Goal: Check status: Check status

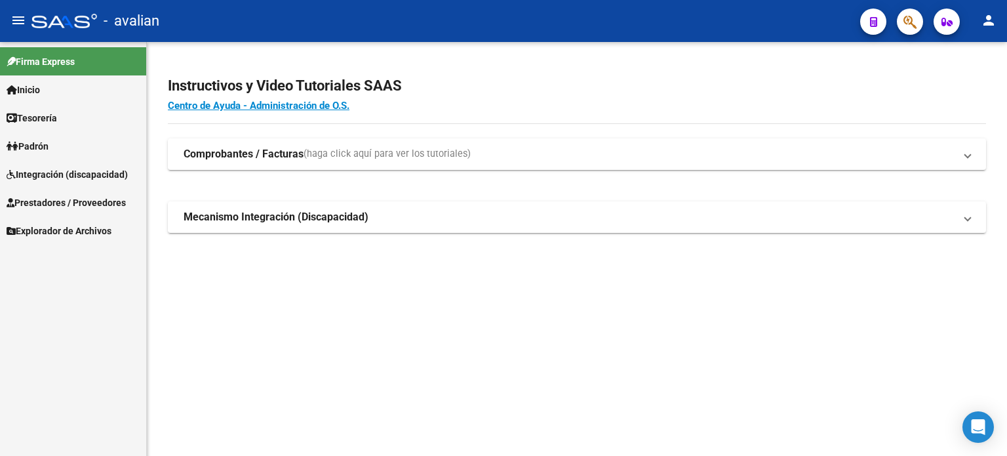
click at [37, 175] on span "Integración (discapacidad)" at bounding box center [67, 174] width 121 height 14
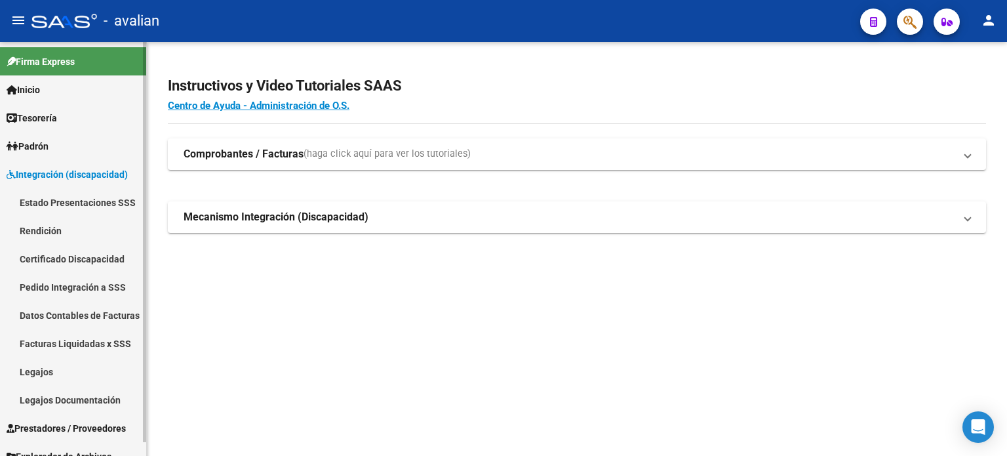
click at [52, 206] on link "Estado Presentaciones SSS" at bounding box center [73, 202] width 146 height 28
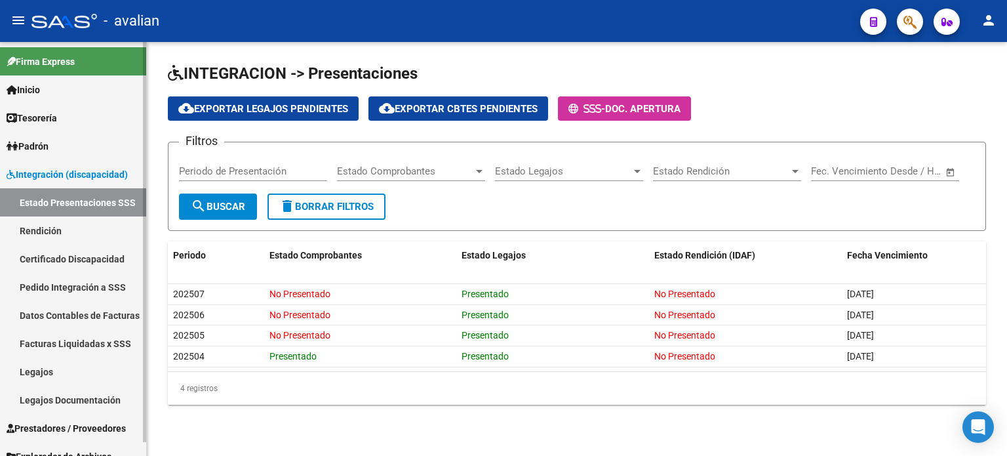
click at [24, 175] on span "Integración (discapacidad)" at bounding box center [67, 174] width 121 height 14
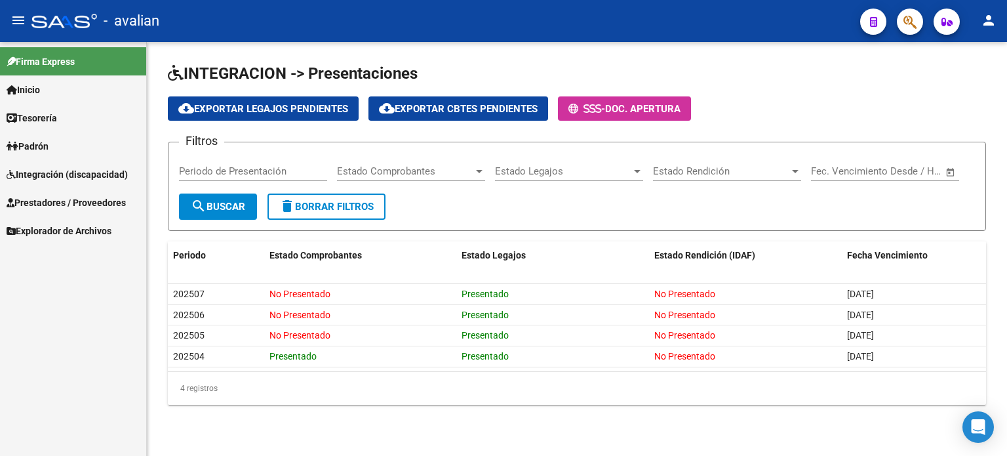
click at [58, 201] on span "Prestadores / Proveedores" at bounding box center [66, 202] width 119 height 14
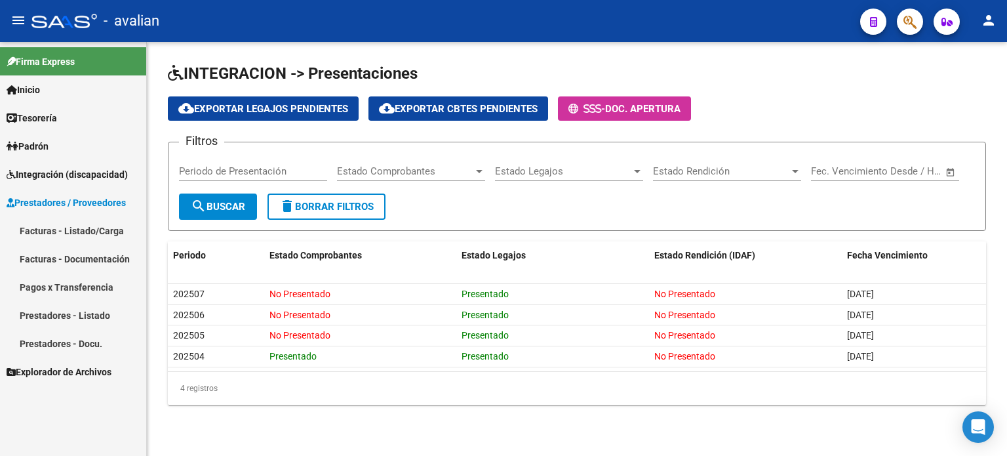
click at [59, 228] on link "Facturas - Listado/Carga" at bounding box center [73, 230] width 146 height 28
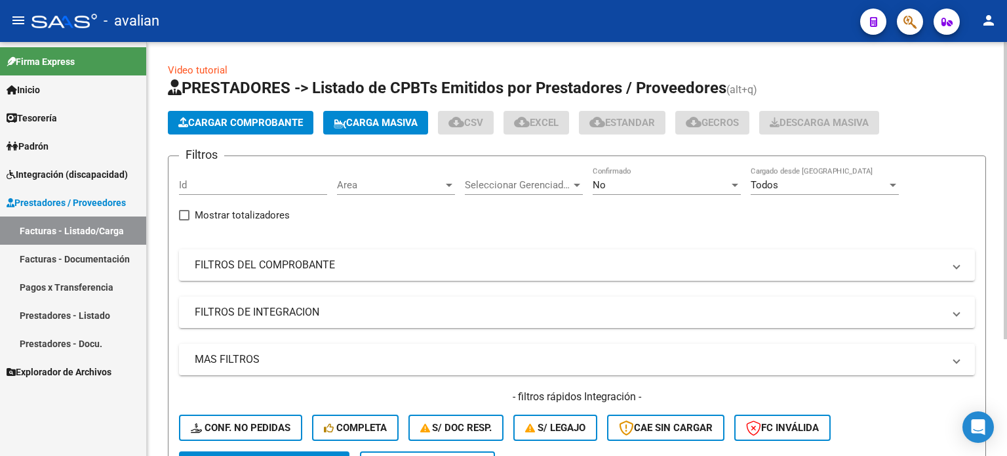
click at [75, 199] on span "Prestadores / Proveedores" at bounding box center [66, 202] width 119 height 14
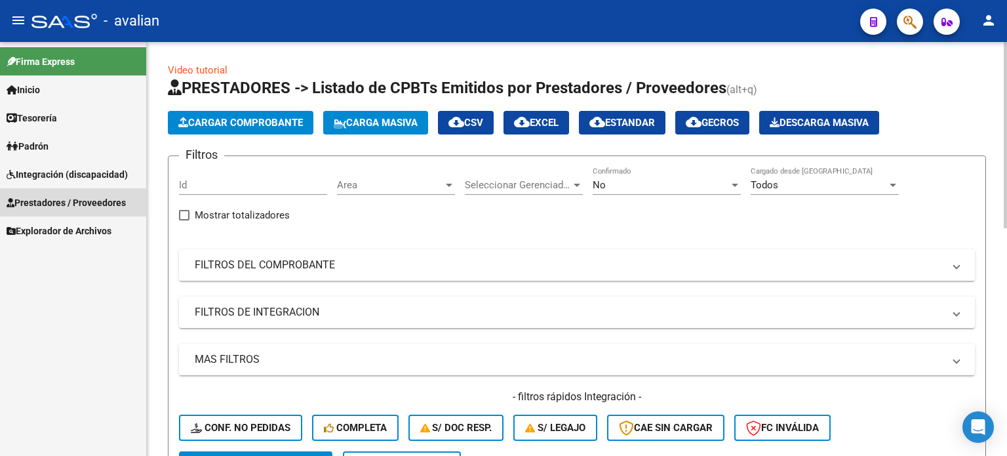
click at [80, 193] on link "Prestadores / Proveedores" at bounding box center [73, 202] width 146 height 28
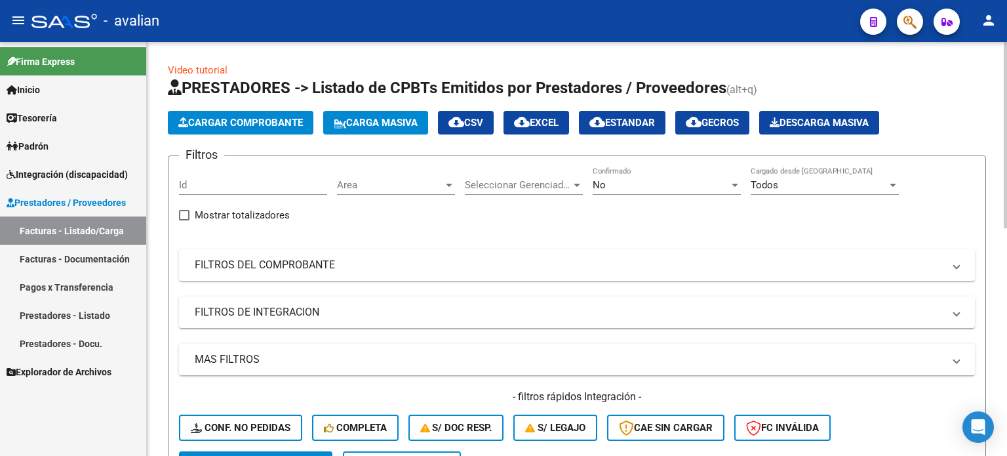
click at [70, 181] on link "Integración (discapacidad)" at bounding box center [73, 174] width 146 height 28
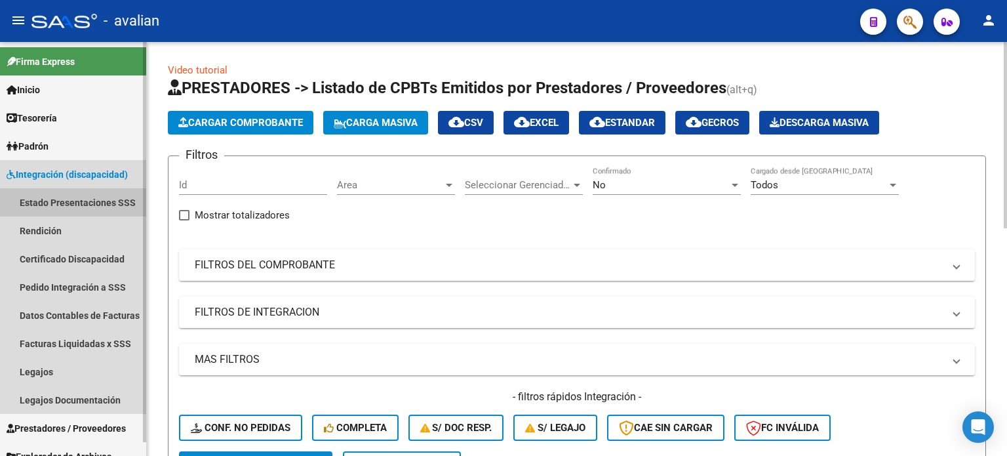
click at [63, 198] on link "Estado Presentaciones SSS" at bounding box center [73, 202] width 146 height 28
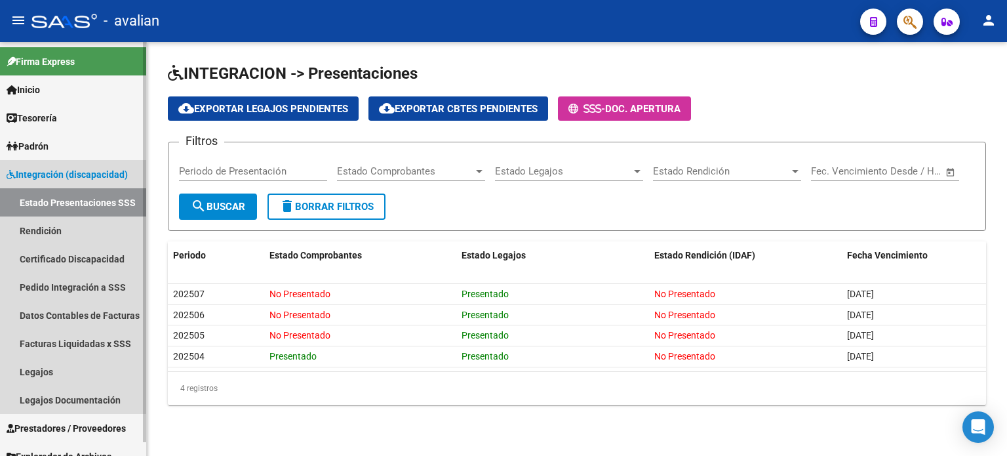
click at [26, 178] on span "Integración (discapacidad)" at bounding box center [67, 174] width 121 height 14
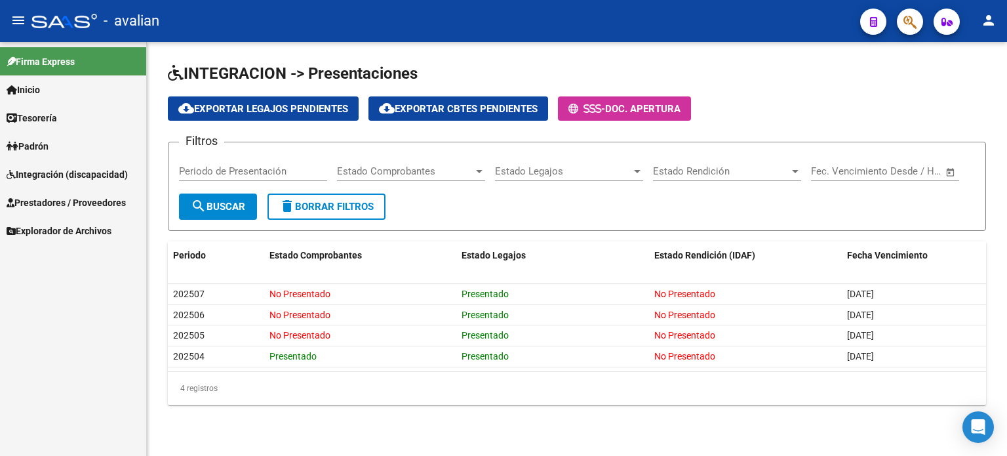
click at [39, 201] on span "Prestadores / Proveedores" at bounding box center [66, 202] width 119 height 14
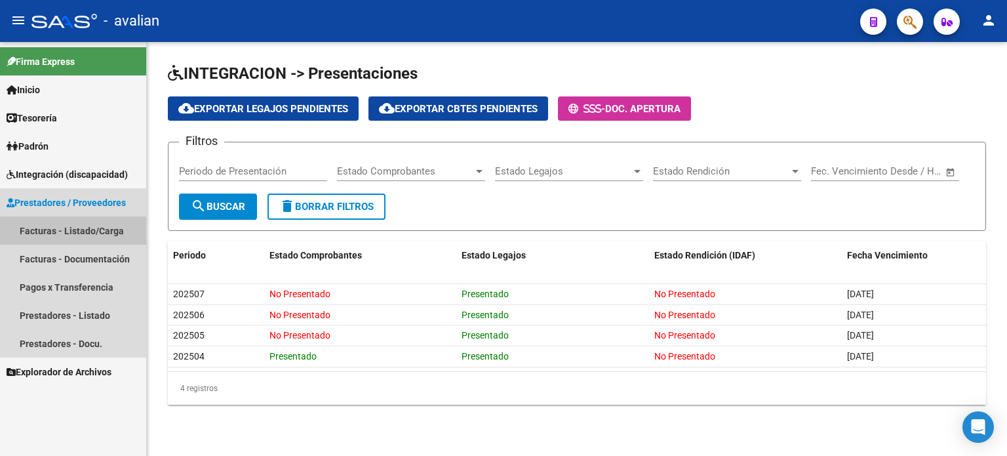
click at [45, 230] on link "Facturas - Listado/Carga" at bounding box center [73, 230] width 146 height 28
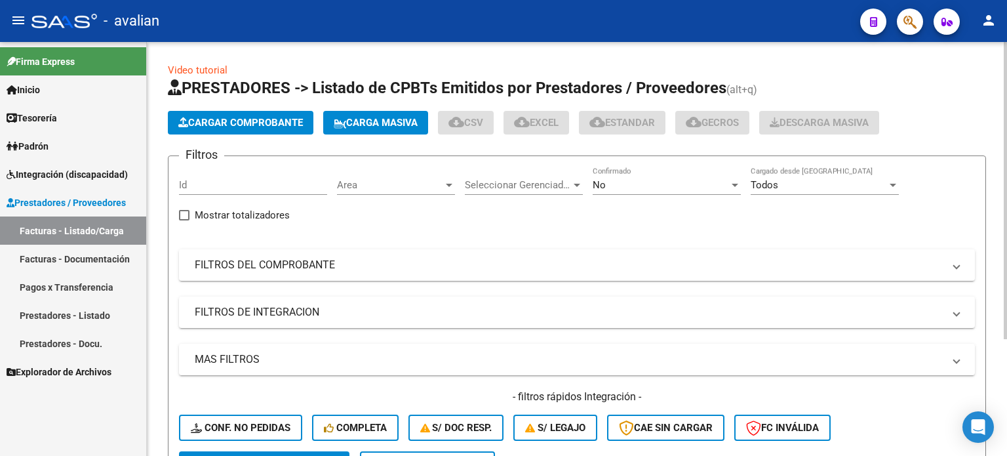
click at [41, 174] on span "Integración (discapacidad)" at bounding box center [67, 174] width 121 height 14
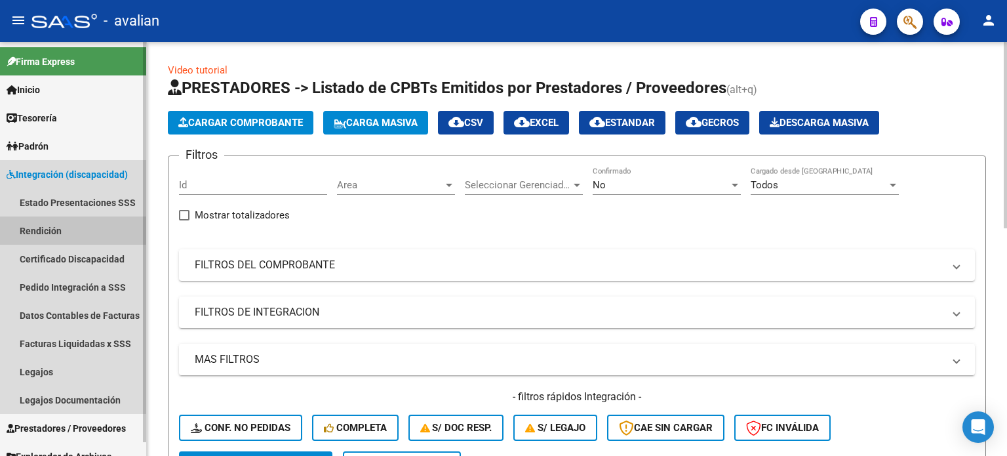
click at [52, 240] on link "Rendición" at bounding box center [73, 230] width 146 height 28
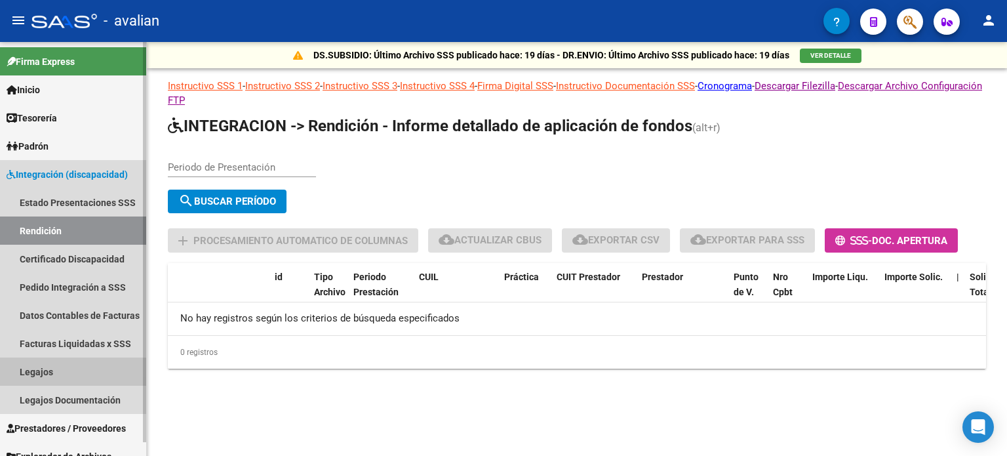
click at [28, 373] on link "Legajos" at bounding box center [73, 371] width 146 height 28
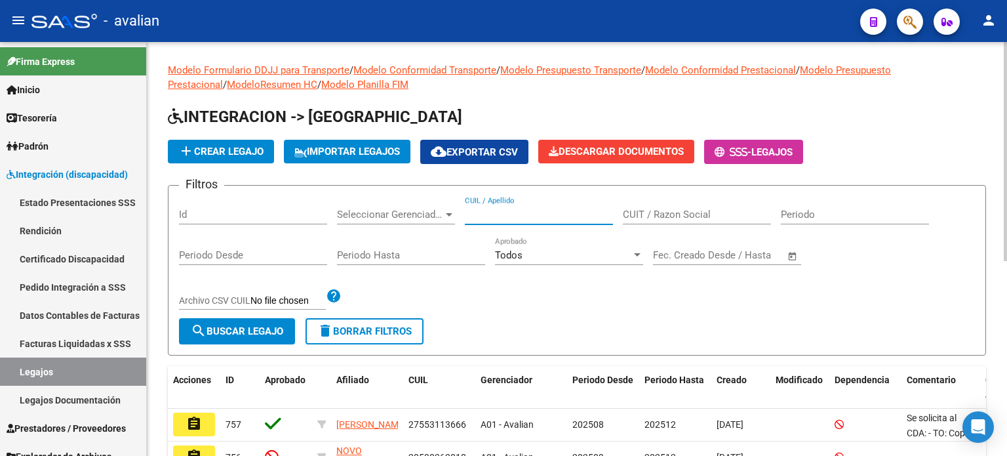
click at [496, 214] on input "CUIL / Apellido" at bounding box center [539, 215] width 148 height 12
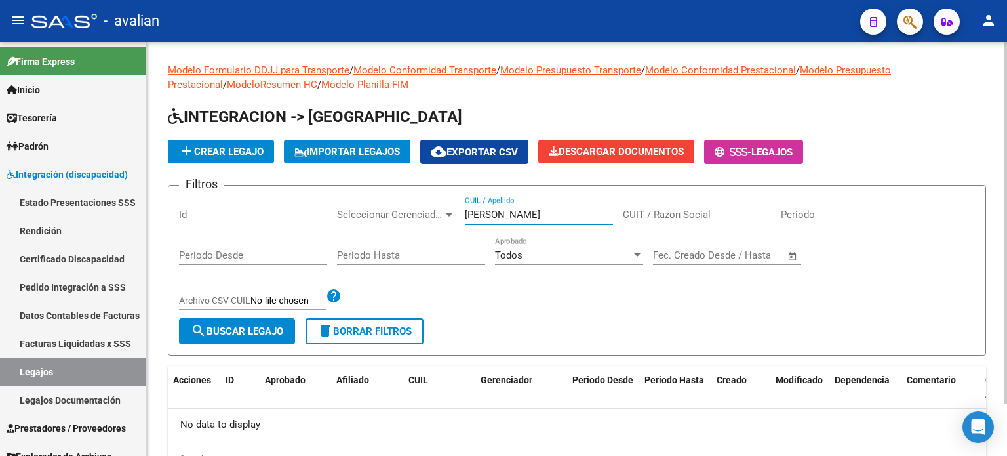
drag, startPoint x: 514, startPoint y: 211, endPoint x: 475, endPoint y: 212, distance: 39.4
click at [475, 212] on input "[PERSON_NAME]" at bounding box center [539, 215] width 148 height 12
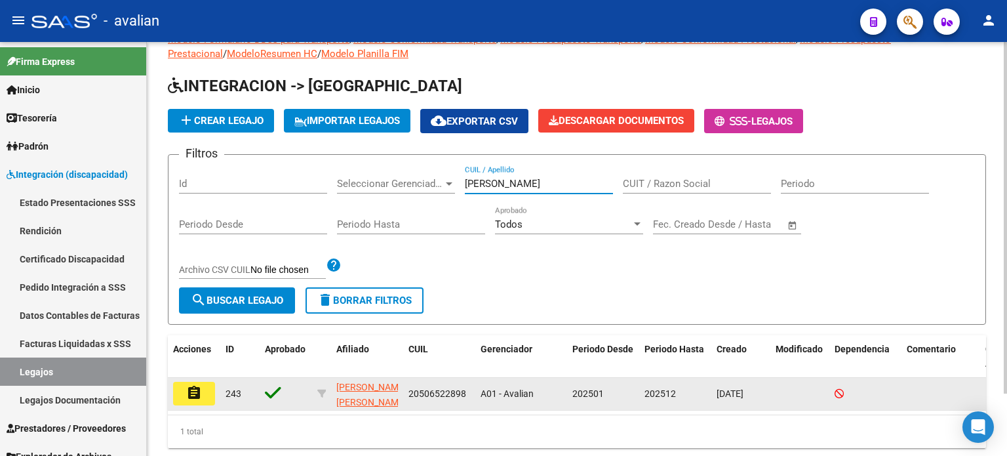
scroll to position [43, 0]
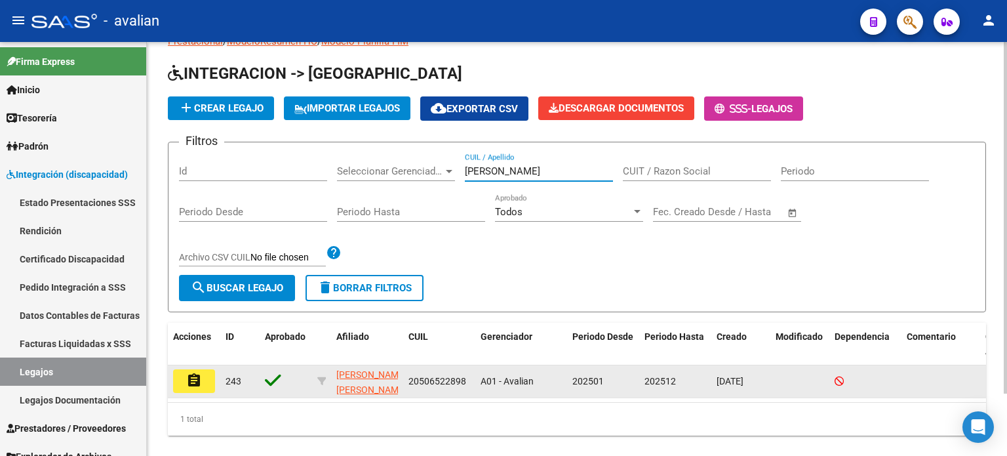
type input "[PERSON_NAME]"
click at [189, 385] on mat-icon "assignment" at bounding box center [194, 380] width 16 height 16
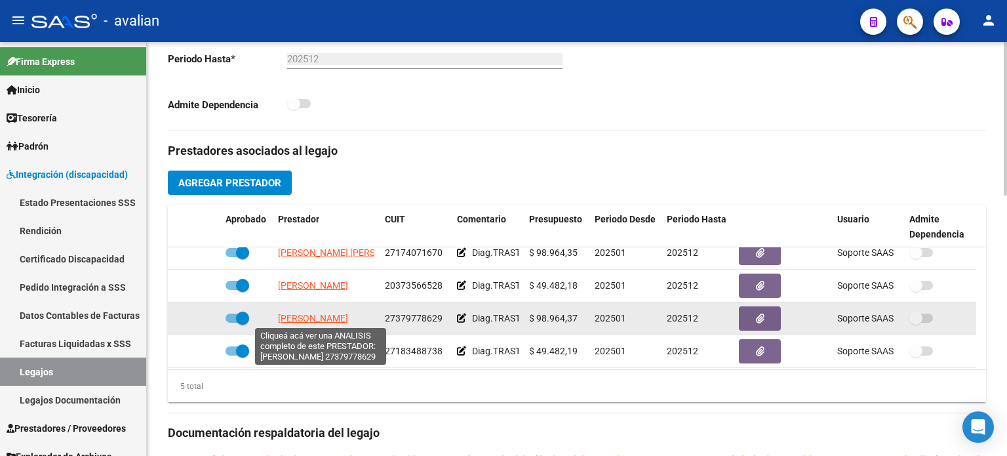
scroll to position [45, 0]
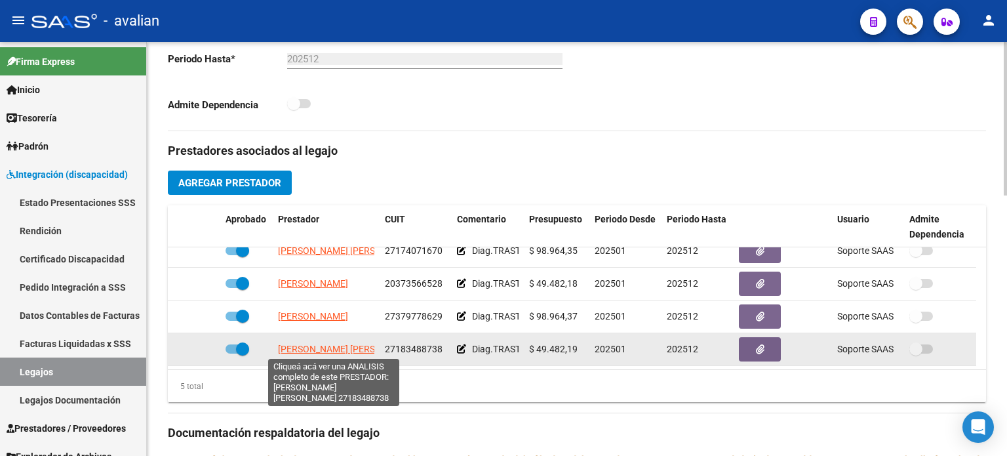
click at [349, 348] on span "[PERSON_NAME] [PERSON_NAME]" at bounding box center [349, 349] width 142 height 10
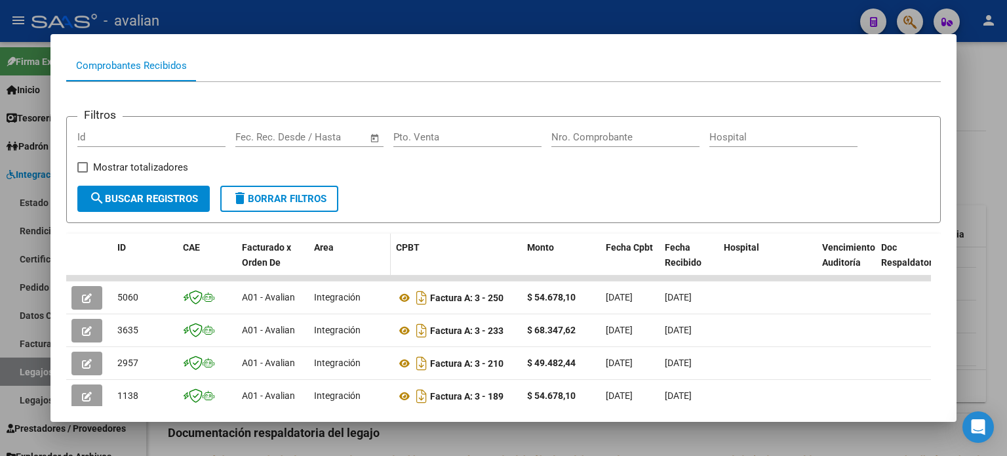
scroll to position [131, 0]
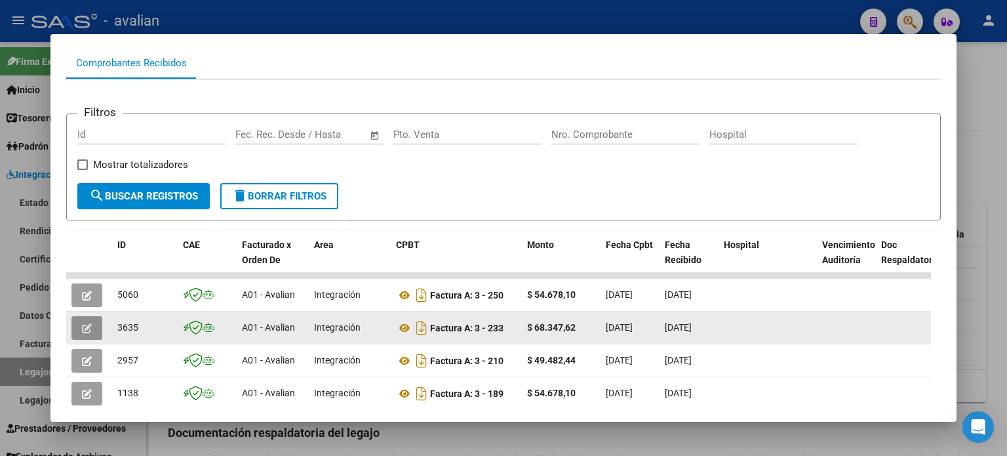
click at [89, 326] on icon "button" at bounding box center [87, 328] width 10 height 10
